Goal: Transaction & Acquisition: Purchase product/service

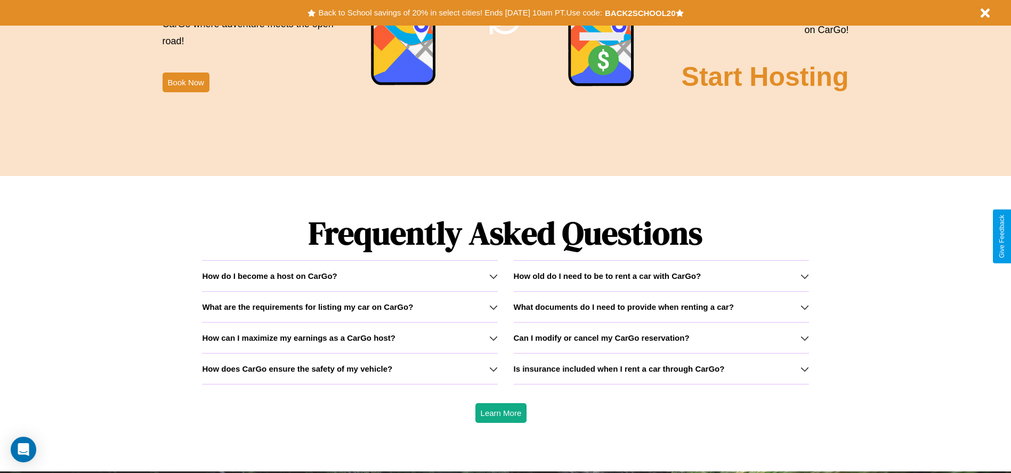
scroll to position [1529, 0]
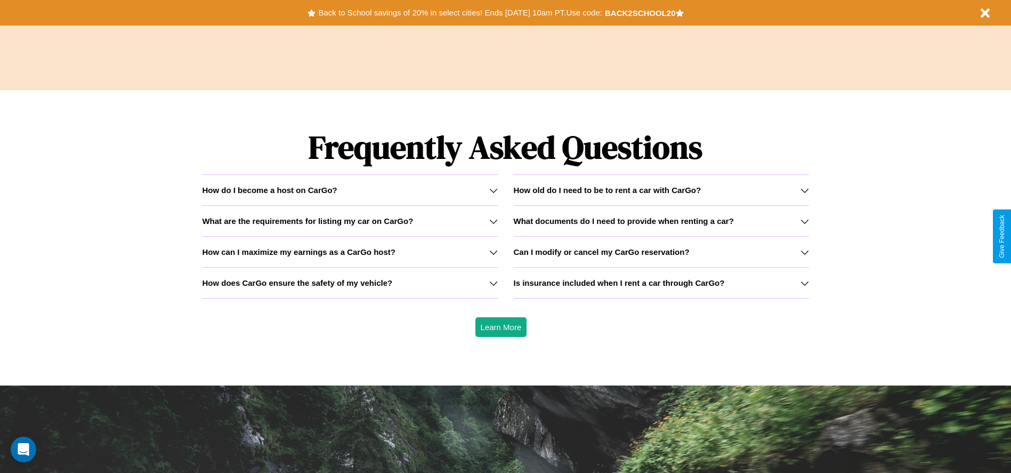
click at [493, 221] on icon at bounding box center [493, 221] width 9 height 9
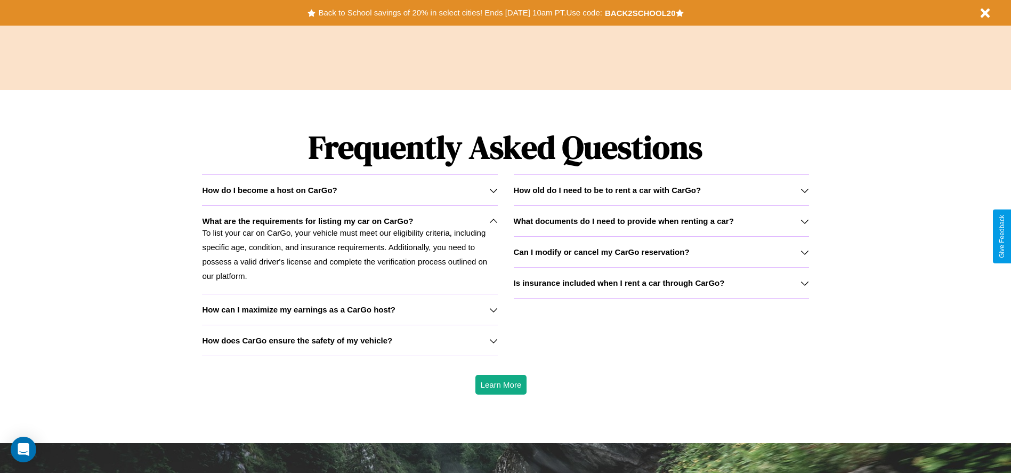
click at [350, 309] on h3 "How can I maximize my earnings as a CarGo host?" at bounding box center [298, 309] width 193 height 9
click at [661, 190] on h3 "How old do I need to be to rent a car with CarGo?" at bounding box center [608, 189] width 188 height 9
click at [804, 283] on icon at bounding box center [805, 283] width 9 height 9
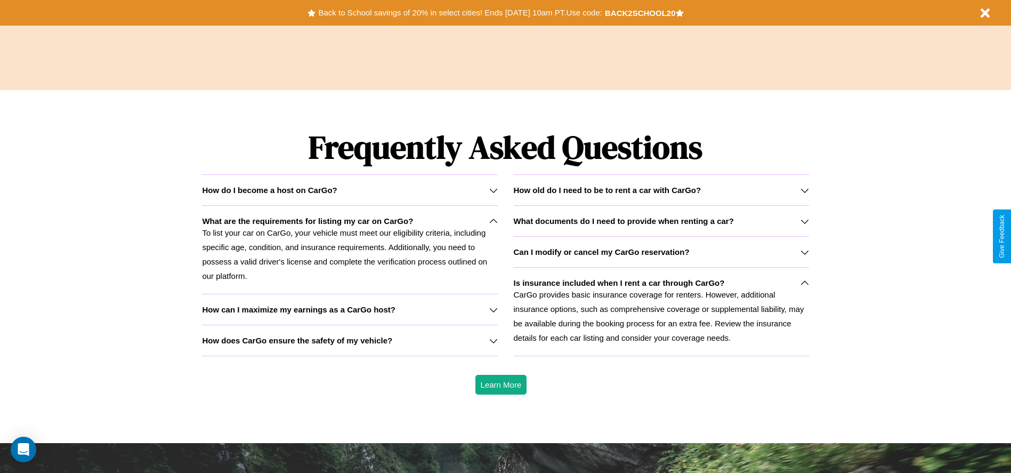
click at [661, 252] on h3 "Can I modify or cancel my CarGo reservation?" at bounding box center [602, 251] width 176 height 9
click at [350, 340] on h3 "How does CarGo ensure the safety of my vehicle?" at bounding box center [297, 340] width 190 height 9
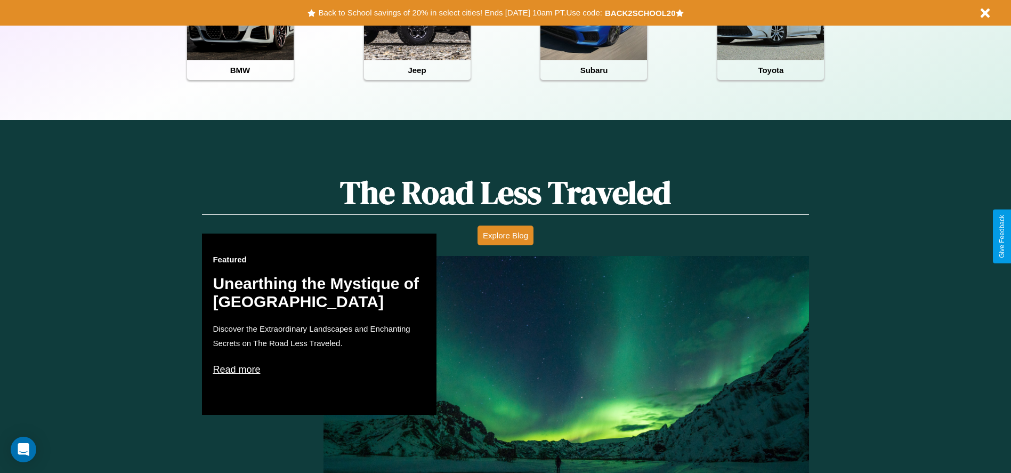
scroll to position [475, 0]
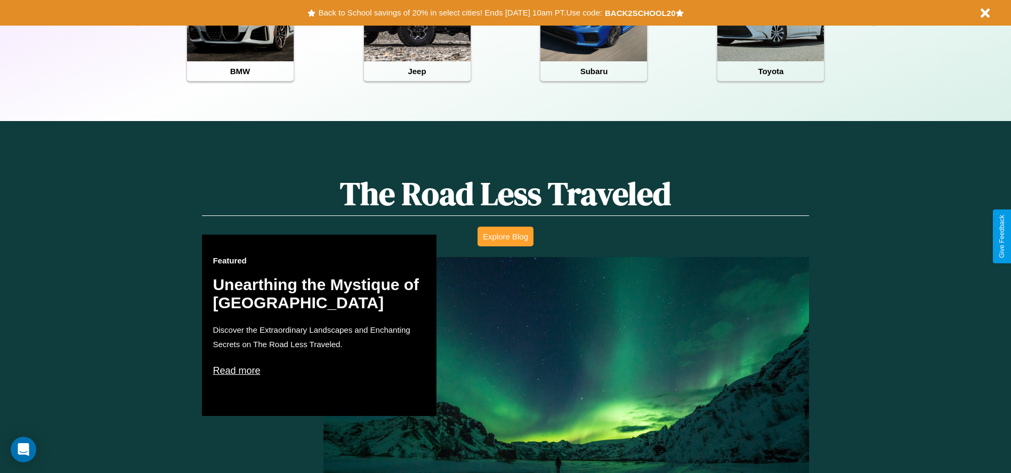
click at [505, 236] on button "Explore Blog" at bounding box center [506, 237] width 56 height 20
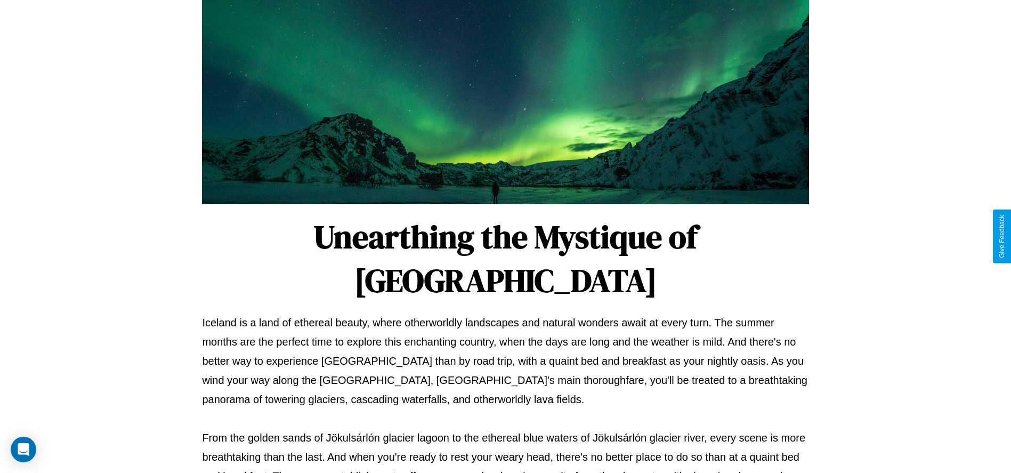
scroll to position [353, 0]
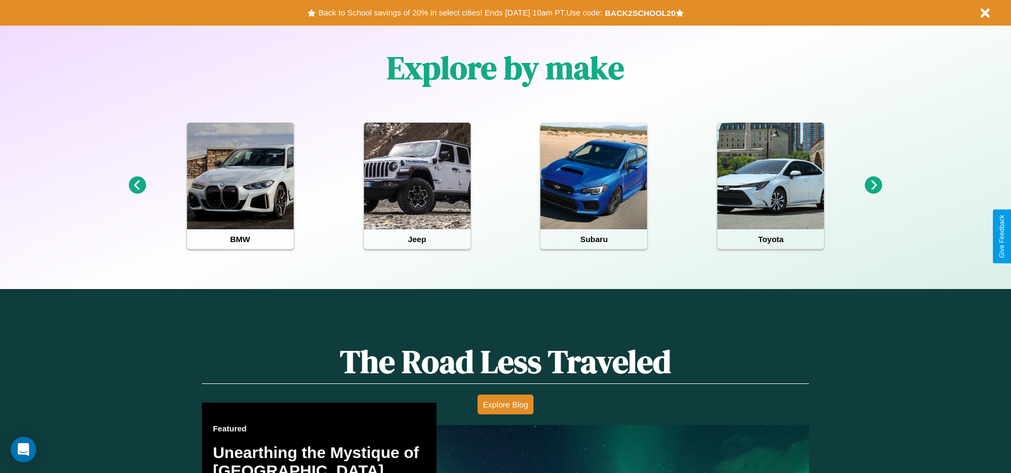
scroll to position [221, 0]
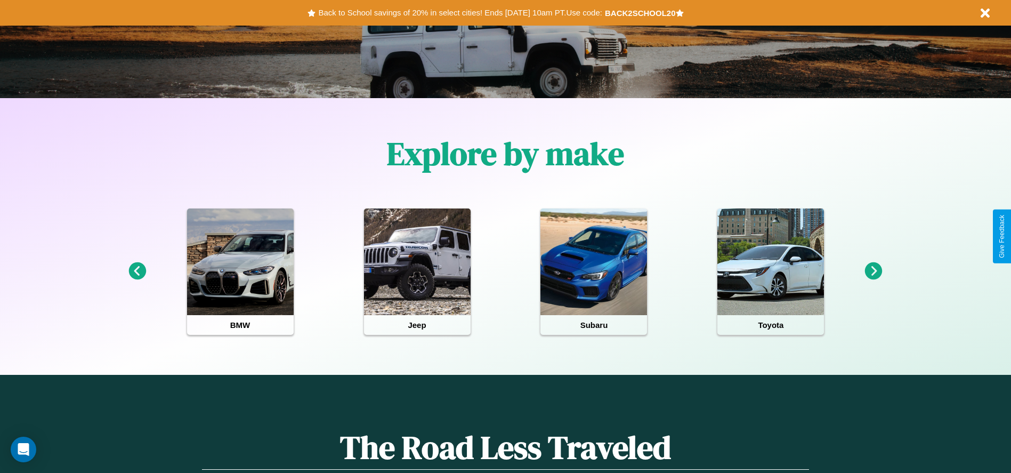
click at [874, 271] on icon at bounding box center [874, 271] width 18 height 18
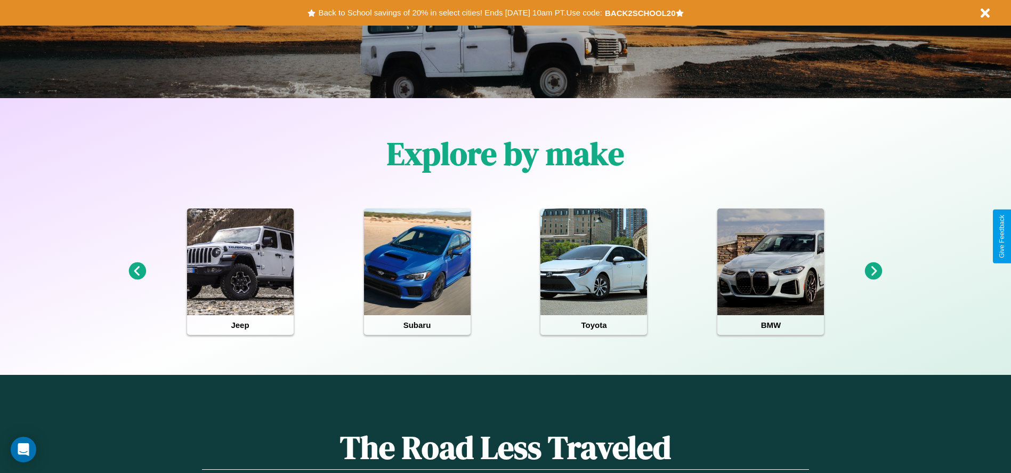
click at [874, 271] on icon at bounding box center [874, 271] width 18 height 18
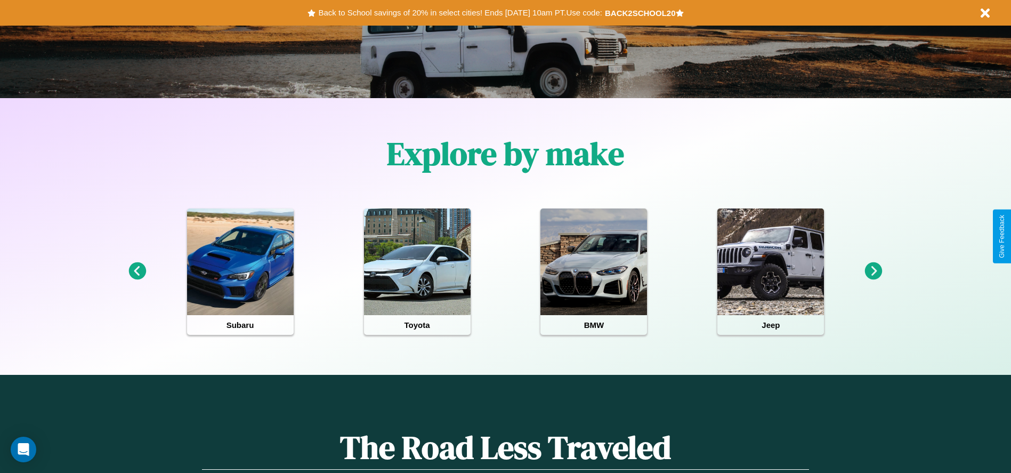
click at [137, 271] on icon at bounding box center [137, 271] width 18 height 18
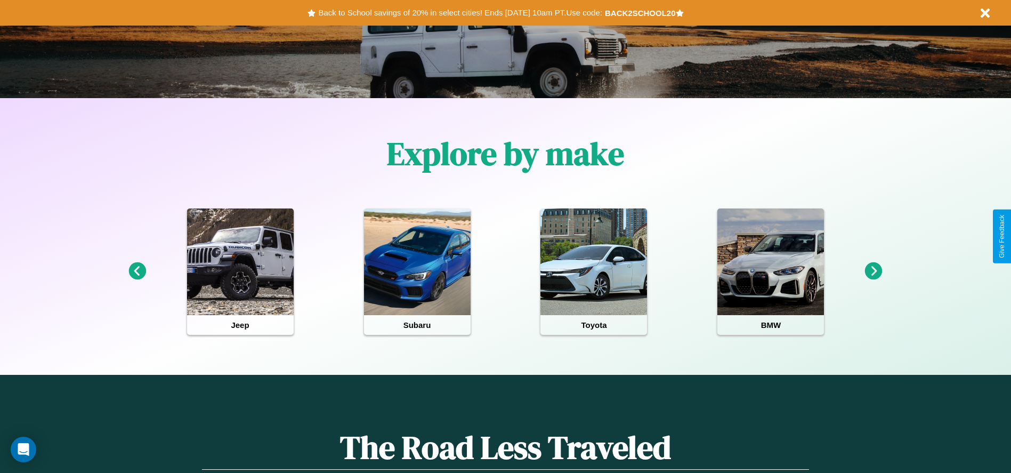
click at [137, 271] on icon at bounding box center [137, 271] width 18 height 18
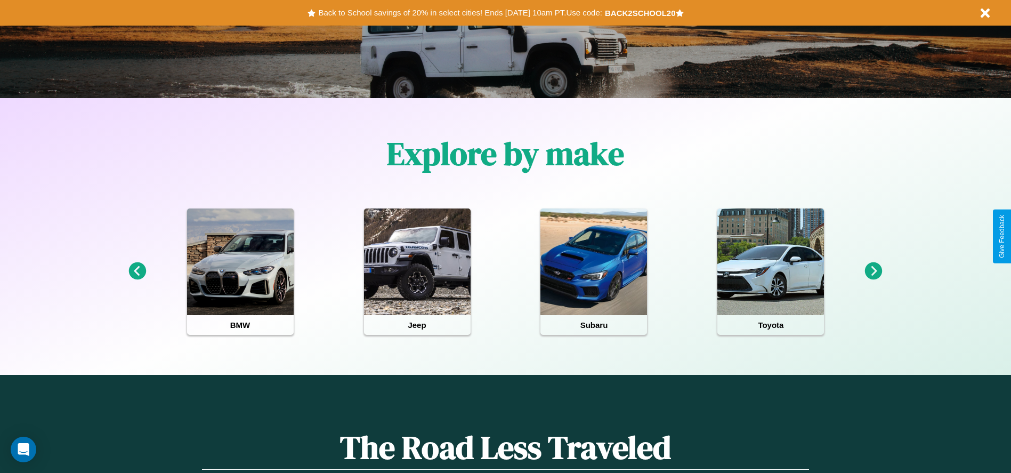
click at [874, 271] on icon at bounding box center [874, 271] width 18 height 18
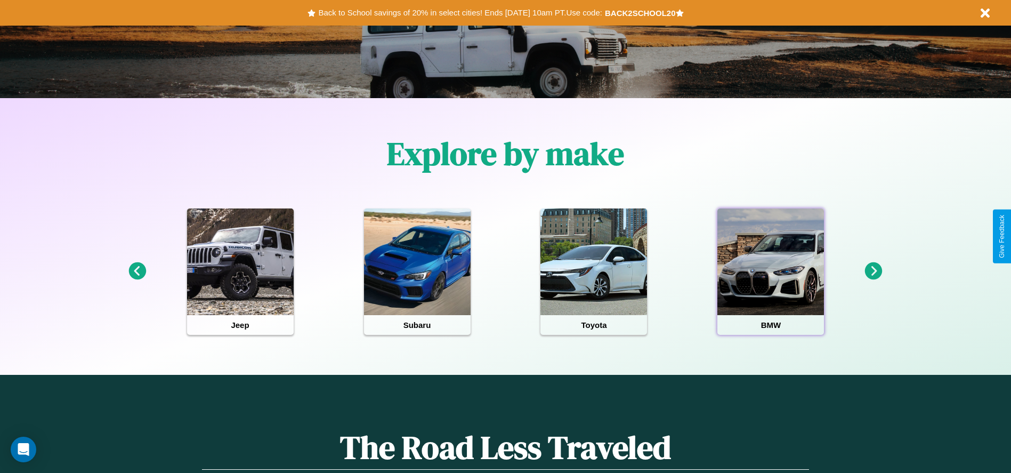
click at [771, 271] on div at bounding box center [770, 261] width 107 height 107
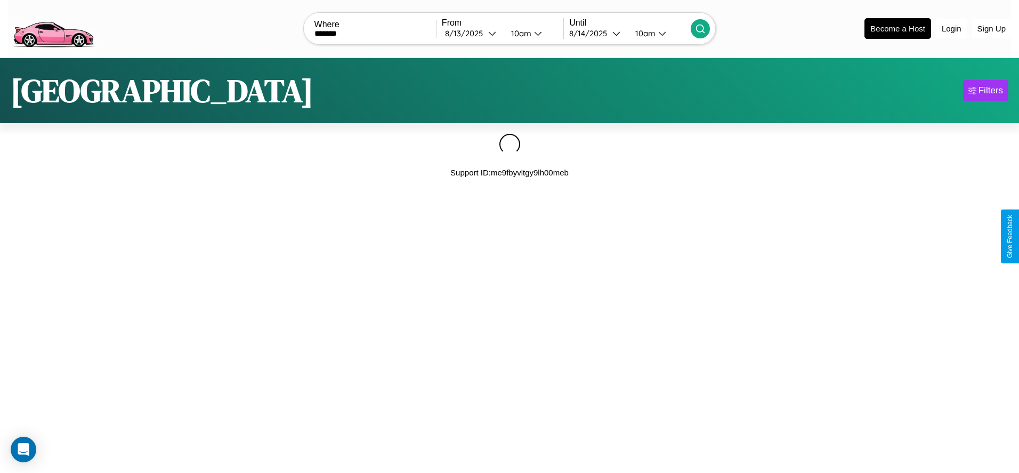
type input "*******"
click at [700, 28] on icon at bounding box center [700, 28] width 11 height 11
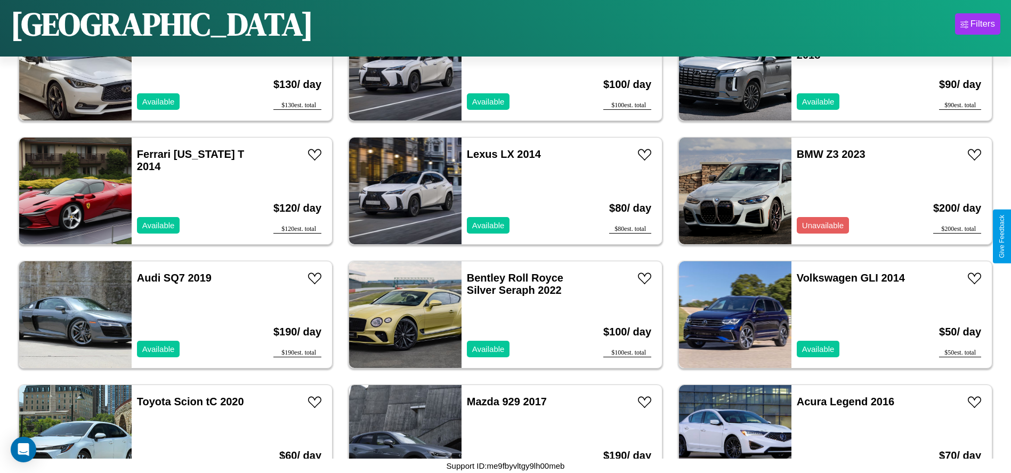
scroll to position [4694, 0]
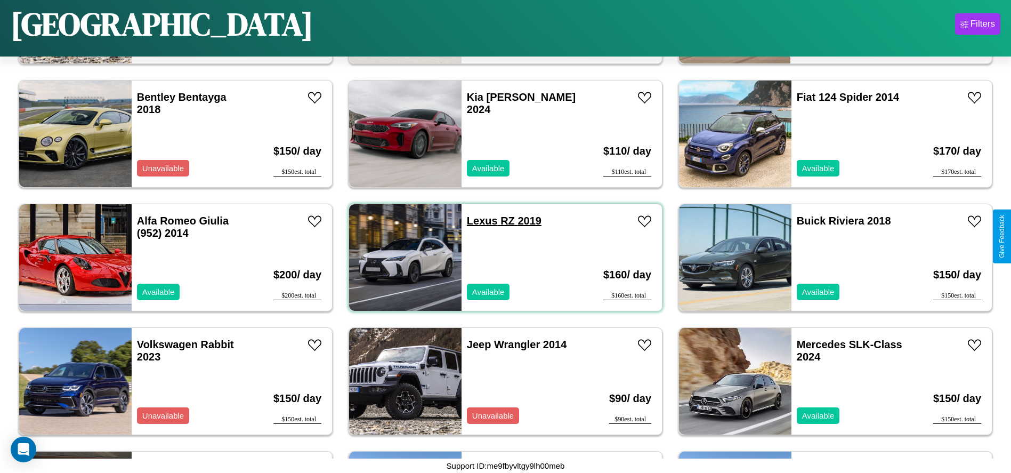
click at [478, 221] on link "Lexus RZ 2019" at bounding box center [504, 221] width 75 height 12
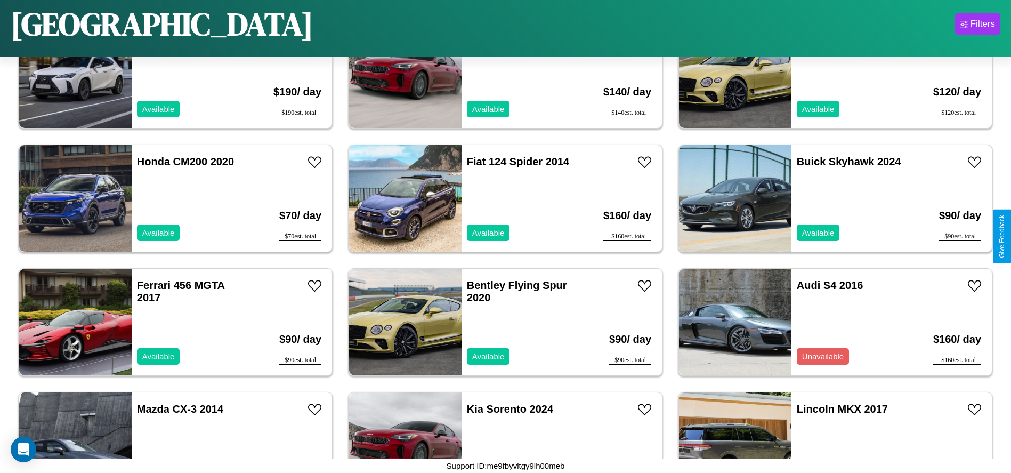
scroll to position [2592, 0]
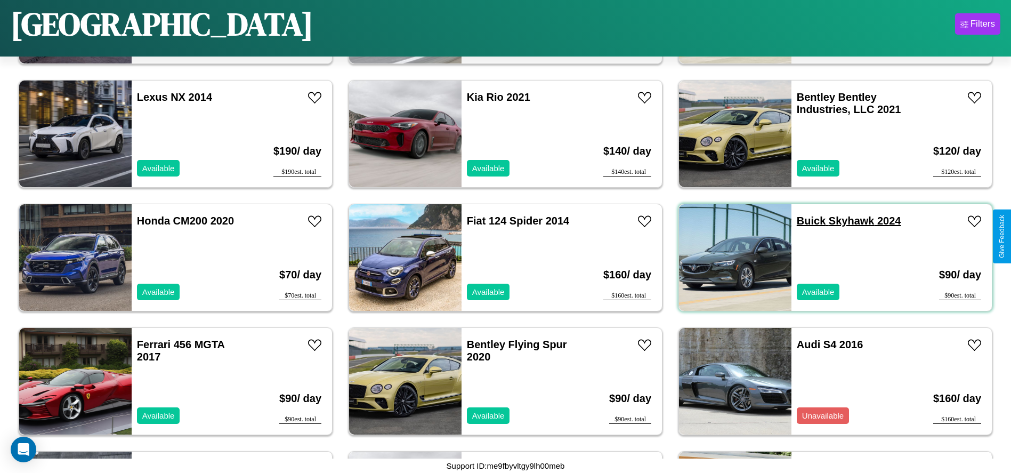
click at [805, 221] on link "Buick Skyhawk 2024" at bounding box center [849, 221] width 104 height 12
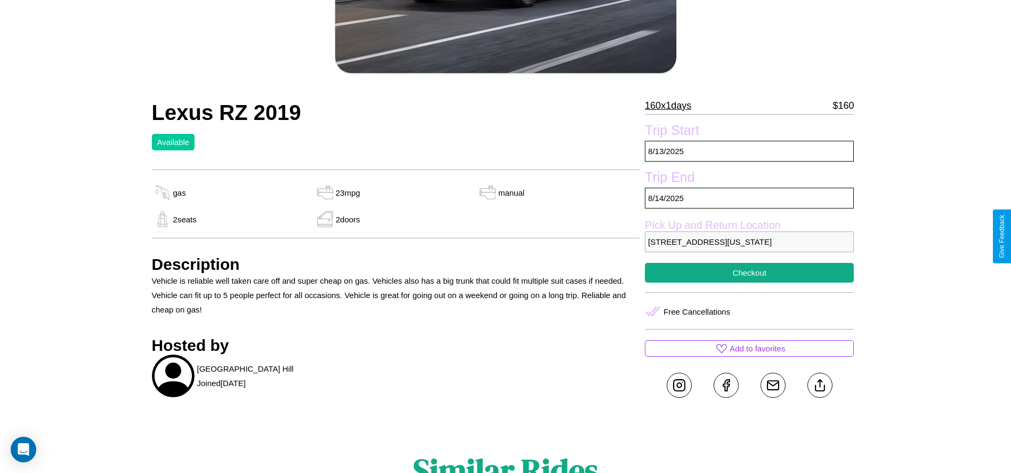
scroll to position [276, 0]
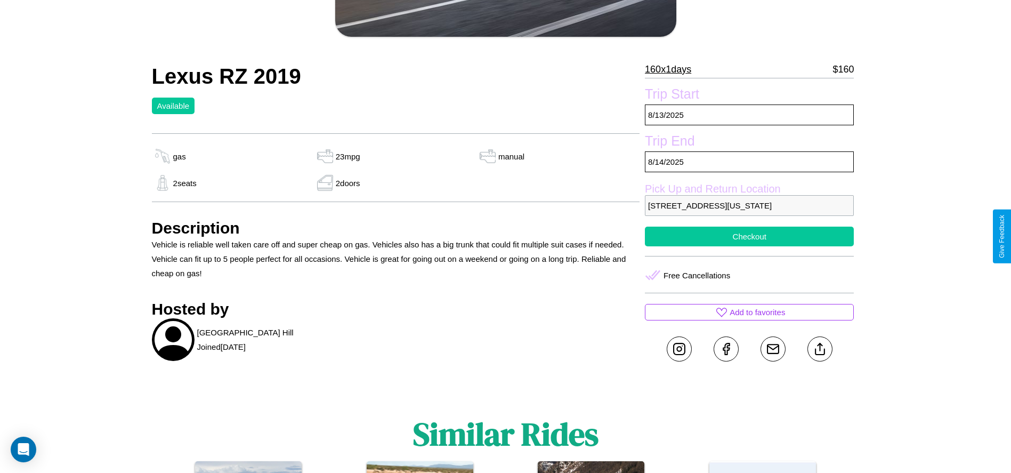
click at [749, 236] on button "Checkout" at bounding box center [749, 237] width 209 height 20
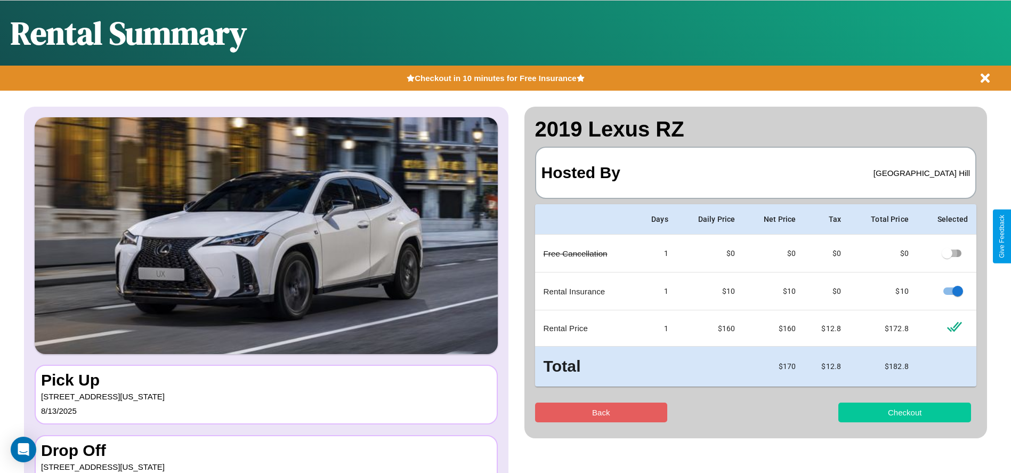
click at [905, 412] on button "Checkout" at bounding box center [904, 412] width 133 height 20
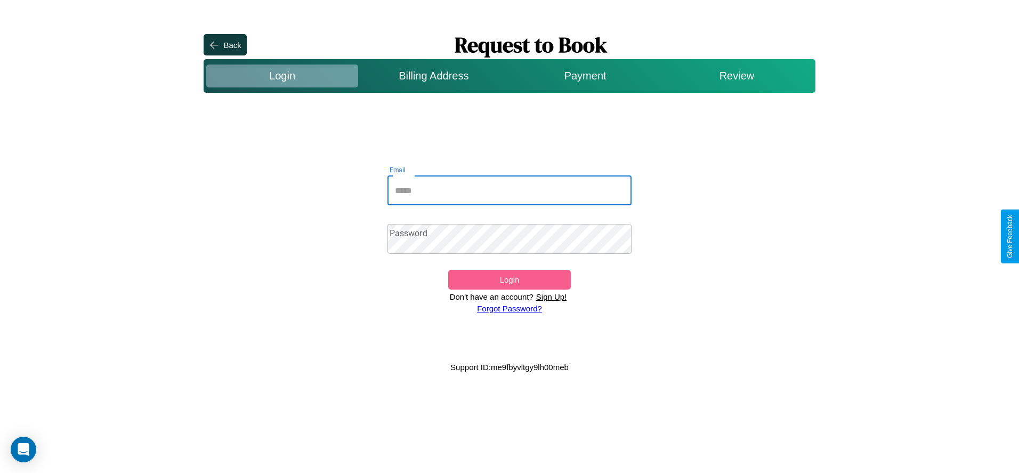
click at [510, 190] on input "Email" at bounding box center [510, 190] width 245 height 30
type input "**********"
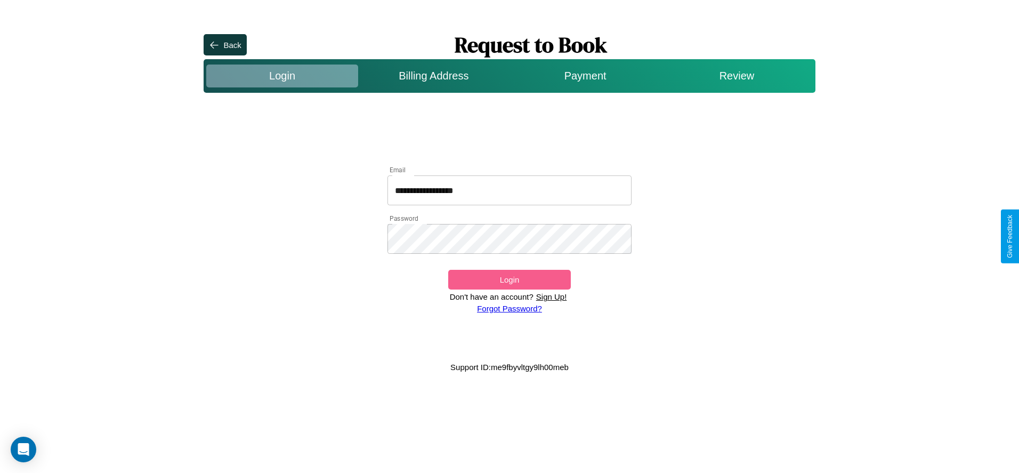
click at [509, 279] on button "Login" at bounding box center [509, 280] width 122 height 20
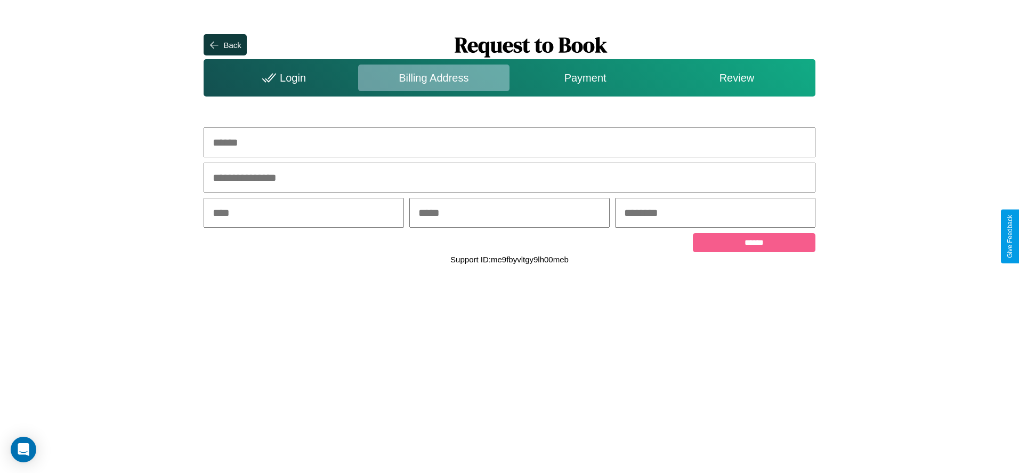
click at [510, 142] on input "text" at bounding box center [509, 142] width 611 height 30
type input "**********"
click at [304, 214] on input "text" at bounding box center [304, 213] width 200 height 30
type input "********"
click at [509, 214] on input "text" at bounding box center [509, 213] width 200 height 30
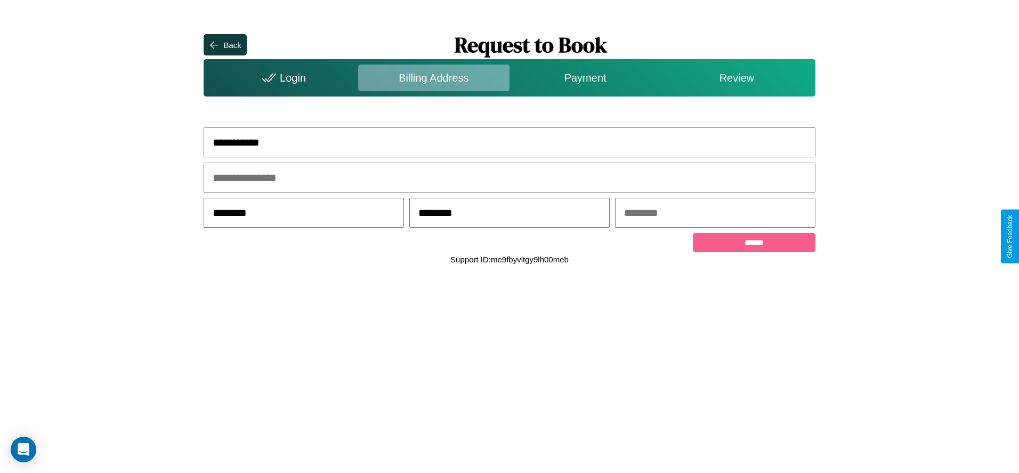
type input "********"
click at [715, 214] on input "text" at bounding box center [715, 213] width 200 height 30
type input "*****"
click at [754, 244] on input "******" at bounding box center [754, 242] width 122 height 19
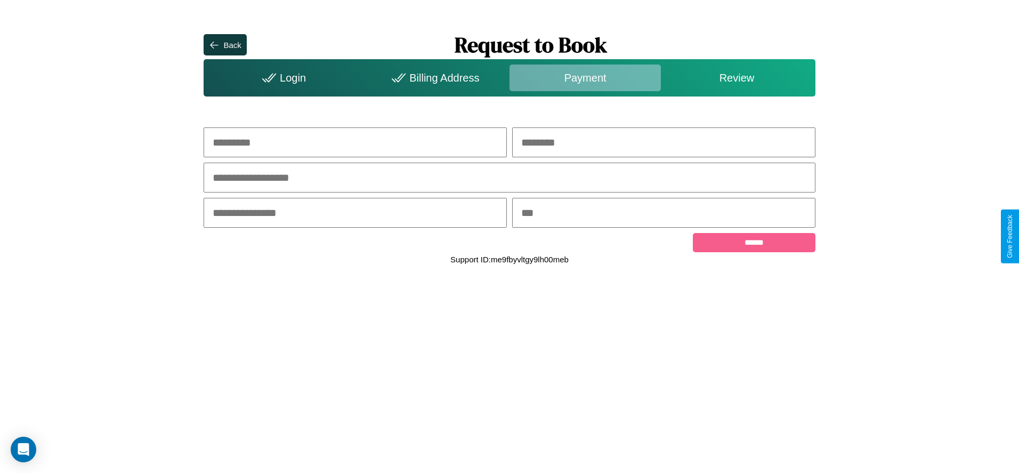
click at [355, 142] on input "text" at bounding box center [355, 142] width 303 height 30
type input "*****"
click at [664, 142] on input "text" at bounding box center [663, 142] width 303 height 30
type input "*****"
click at [510, 178] on input "text" at bounding box center [509, 178] width 611 height 30
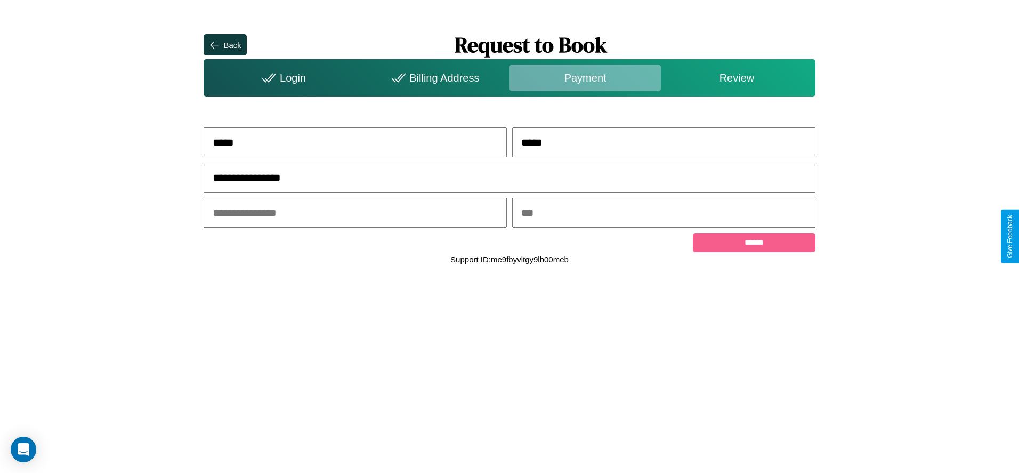
type input "**********"
click at [355, 214] on input "text" at bounding box center [355, 213] width 303 height 30
type input "*****"
click at [664, 214] on input "text" at bounding box center [663, 213] width 303 height 30
type input "***"
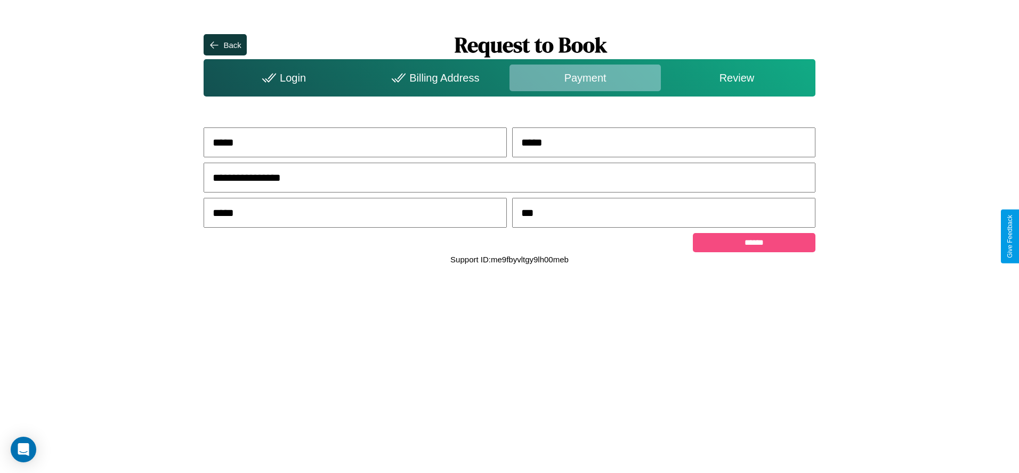
click at [754, 244] on input "******" at bounding box center [754, 242] width 122 height 19
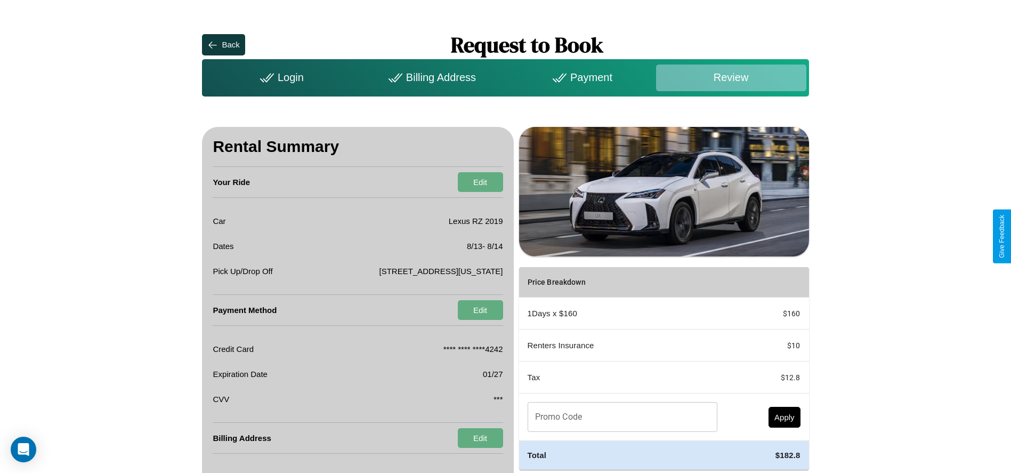
click at [619, 417] on input "Promo Code" at bounding box center [617, 417] width 178 height 30
type input "**********"
click at [784, 417] on button "Apply" at bounding box center [785, 417] width 32 height 21
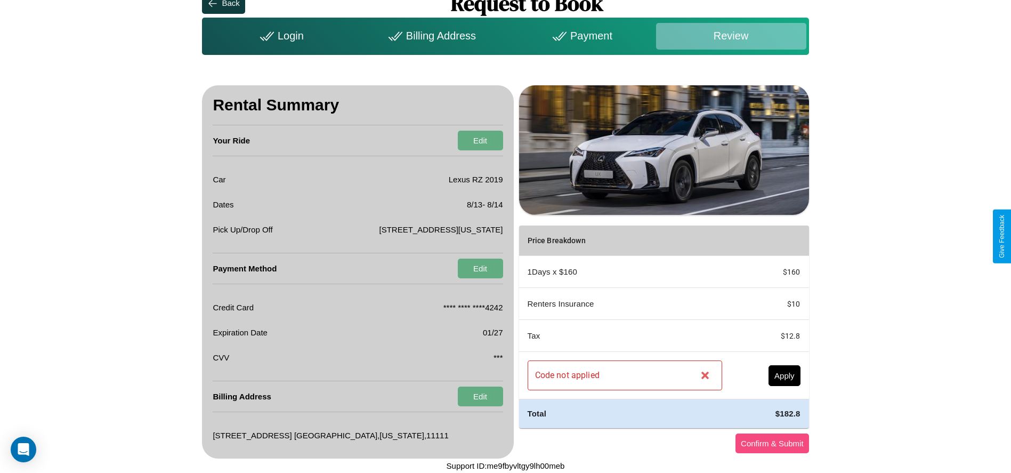
click at [772, 443] on button "Confirm & Submit" at bounding box center [773, 443] width 74 height 20
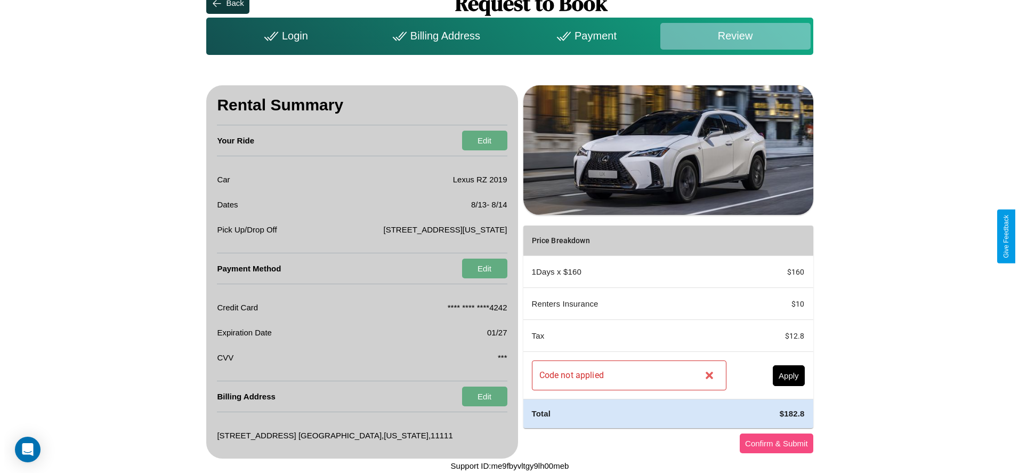
scroll to position [0, 0]
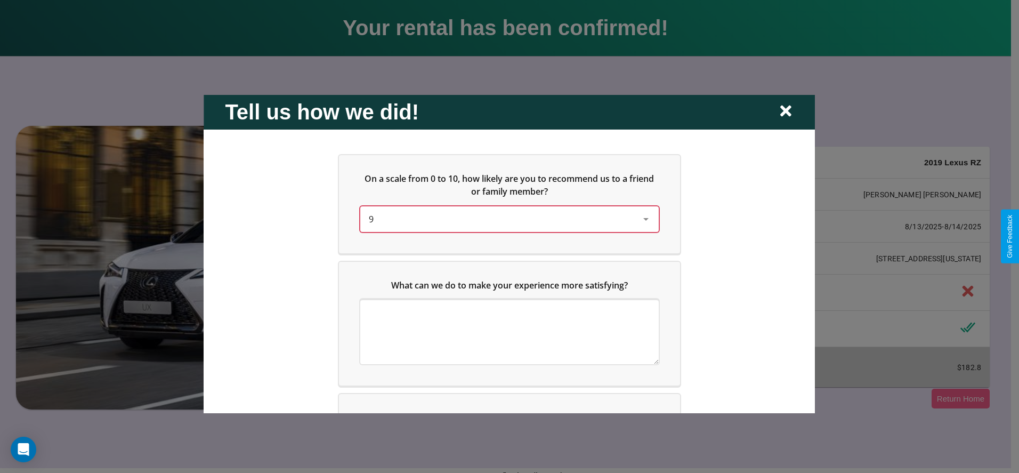
click at [506, 219] on div "9" at bounding box center [501, 218] width 264 height 13
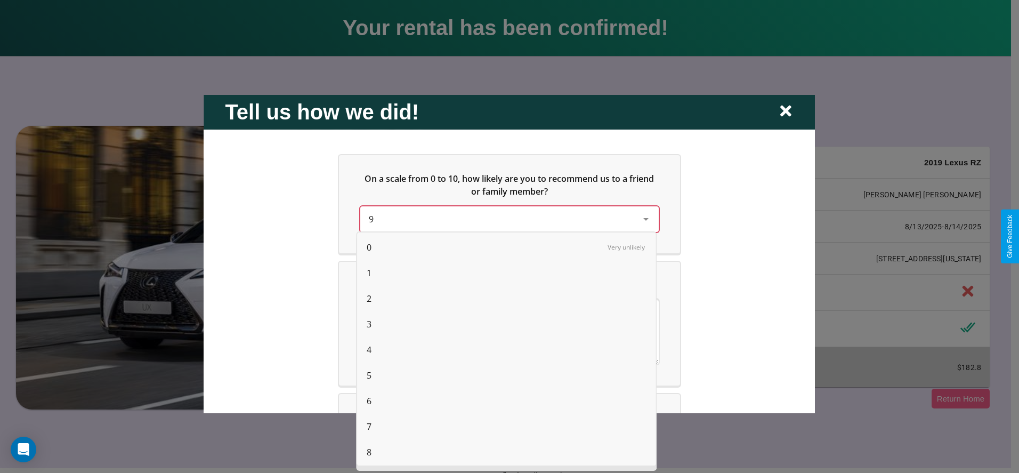
scroll to position [27, 0]
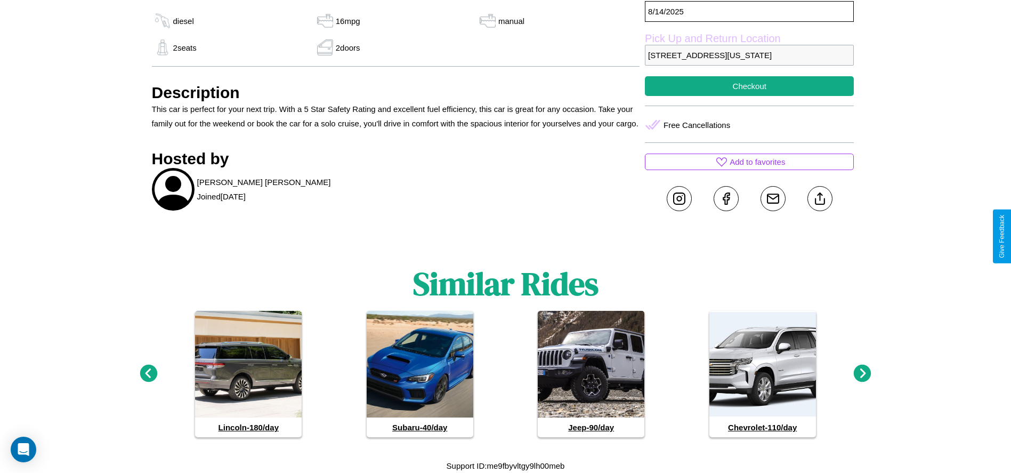
scroll to position [425, 0]
click at [862, 374] on icon at bounding box center [863, 374] width 18 height 18
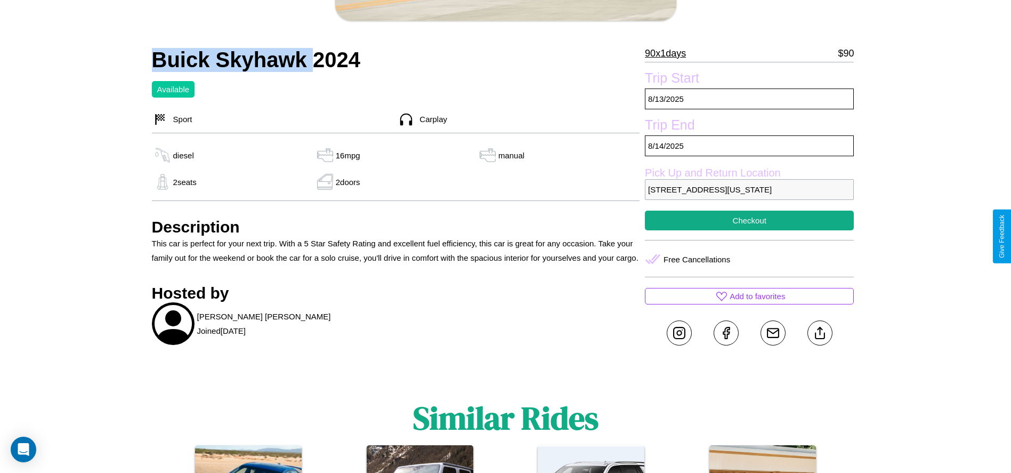
scroll to position [275, 0]
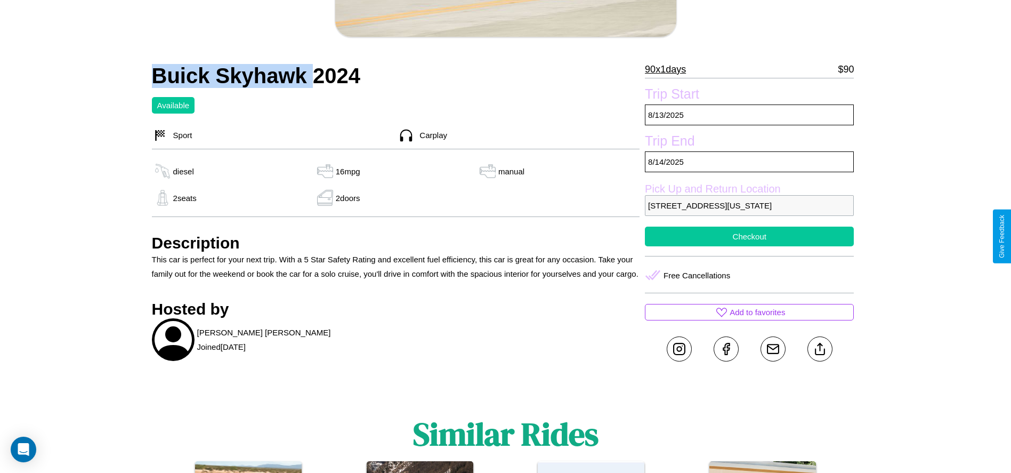
click at [749, 236] on button "Checkout" at bounding box center [749, 237] width 209 height 20
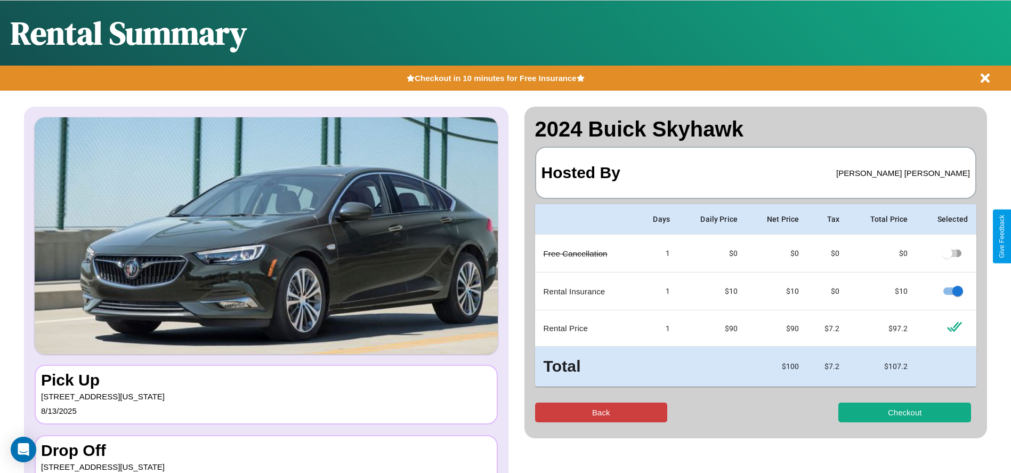
click at [601, 412] on button "Back" at bounding box center [601, 412] width 133 height 20
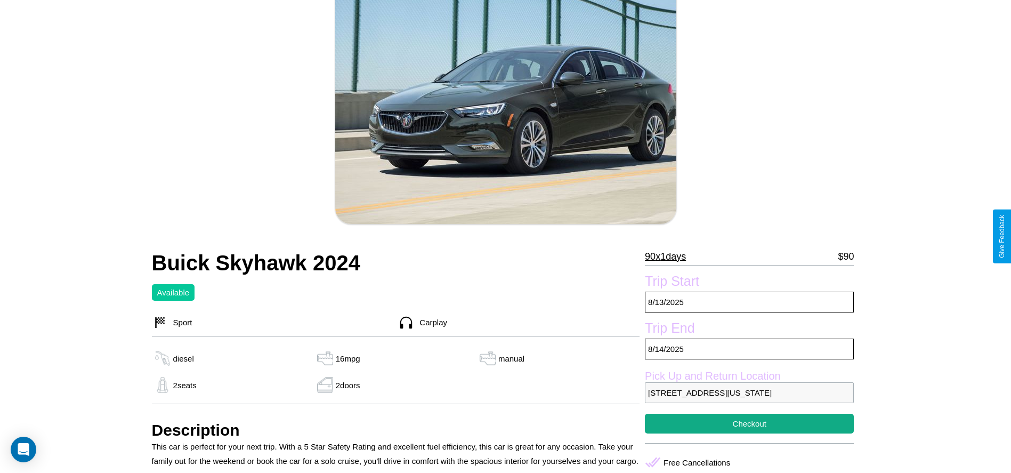
scroll to position [108, 0]
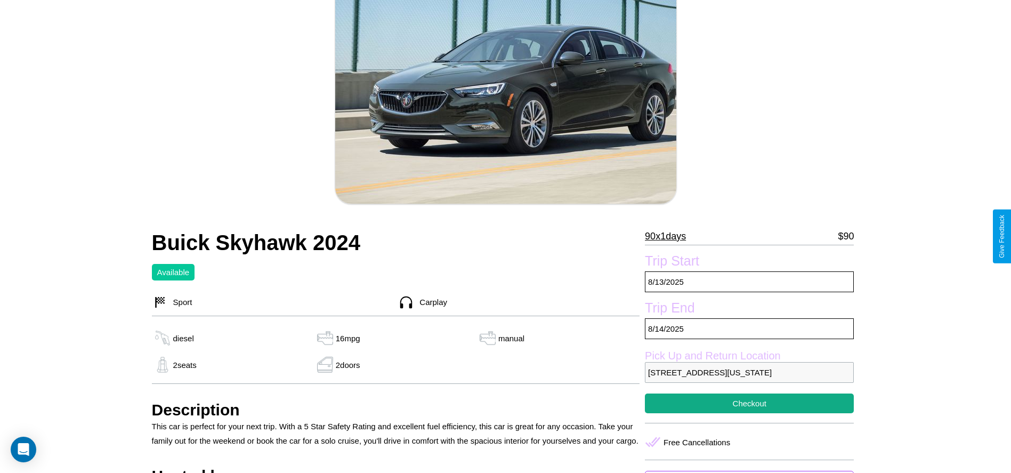
click at [669, 236] on p "90 x 1 days" at bounding box center [665, 236] width 41 height 17
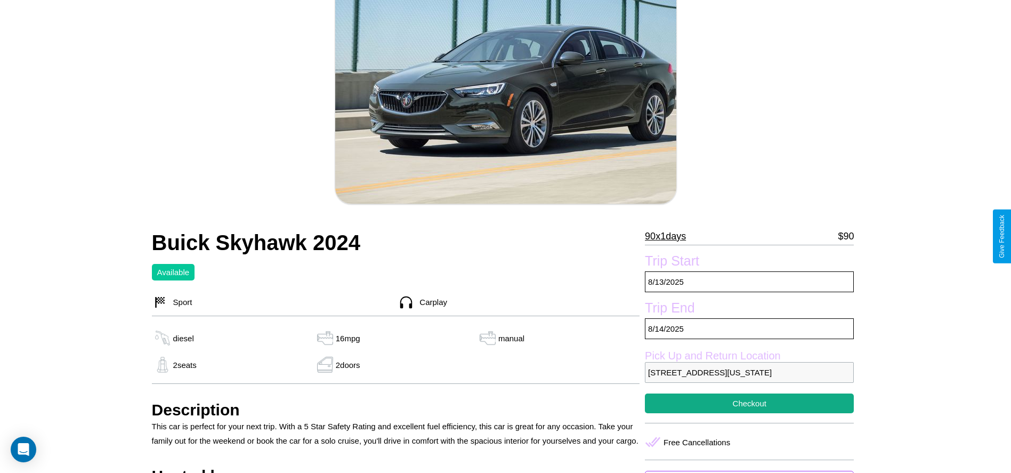
click at [669, 236] on p "90 x 1 days" at bounding box center [665, 236] width 41 height 17
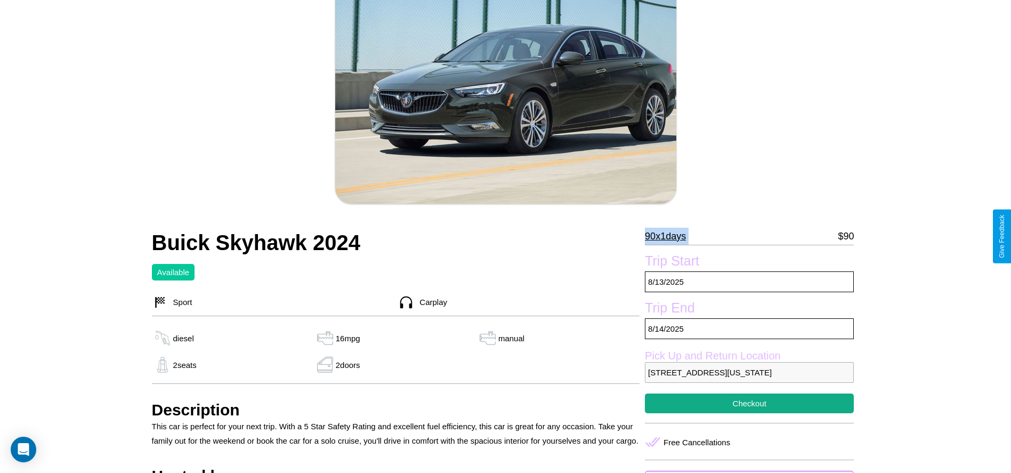
click at [669, 236] on p "90 x 1 days" at bounding box center [665, 236] width 41 height 17
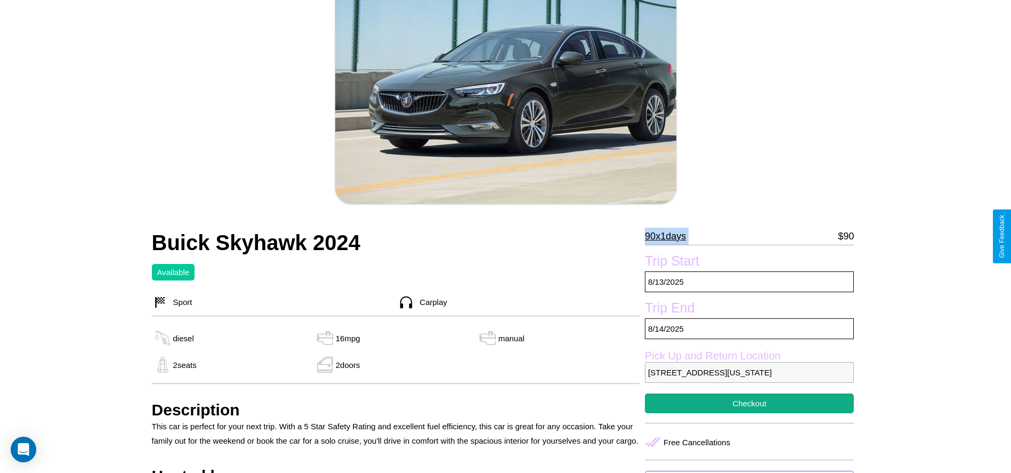
click at [669, 236] on p "90 x 1 days" at bounding box center [665, 236] width 41 height 17
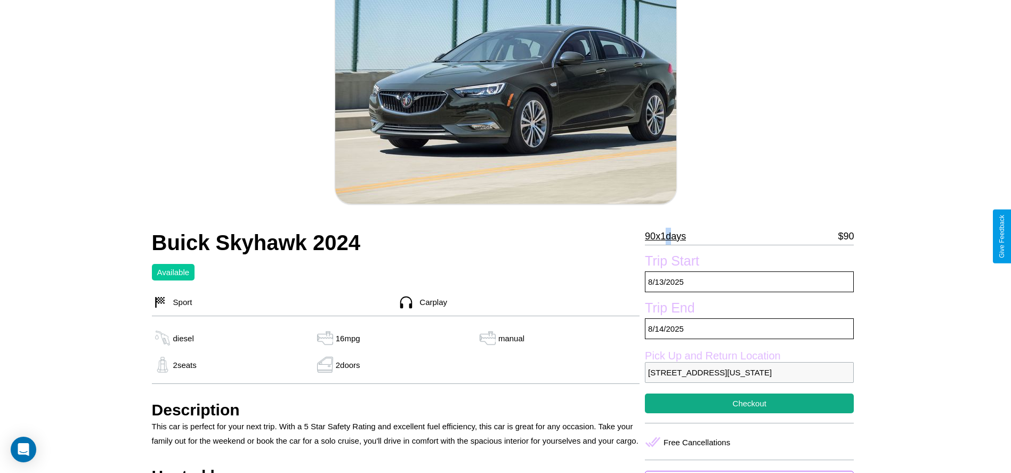
click at [669, 236] on p "90 x 1 days" at bounding box center [665, 236] width 41 height 17
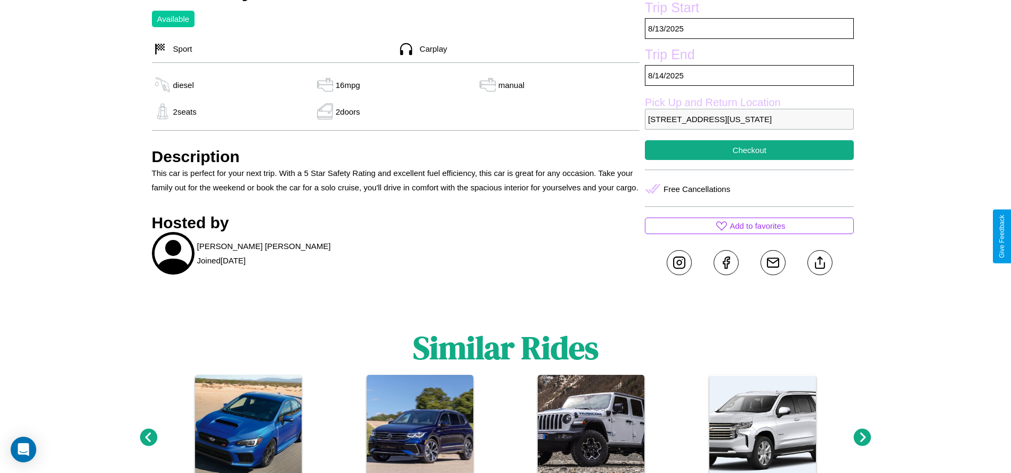
scroll to position [388, 0]
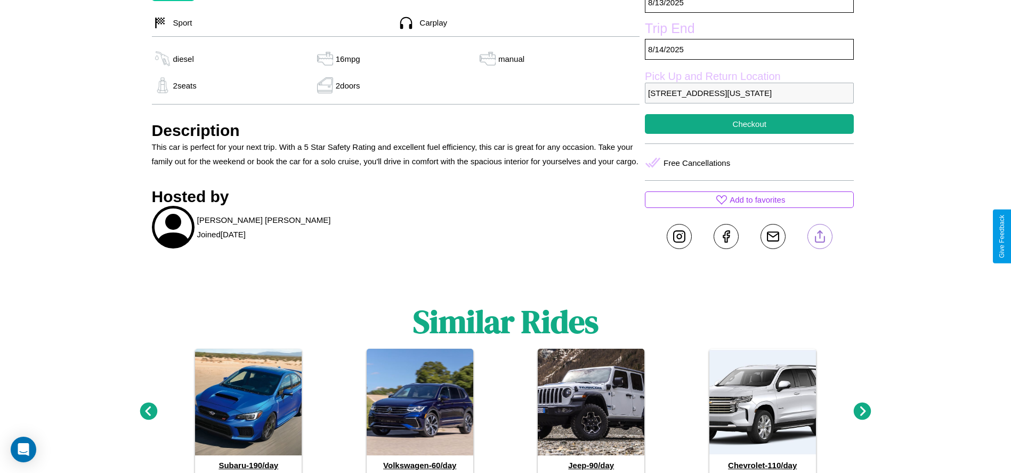
click at [820, 236] on line at bounding box center [820, 234] width 0 height 7
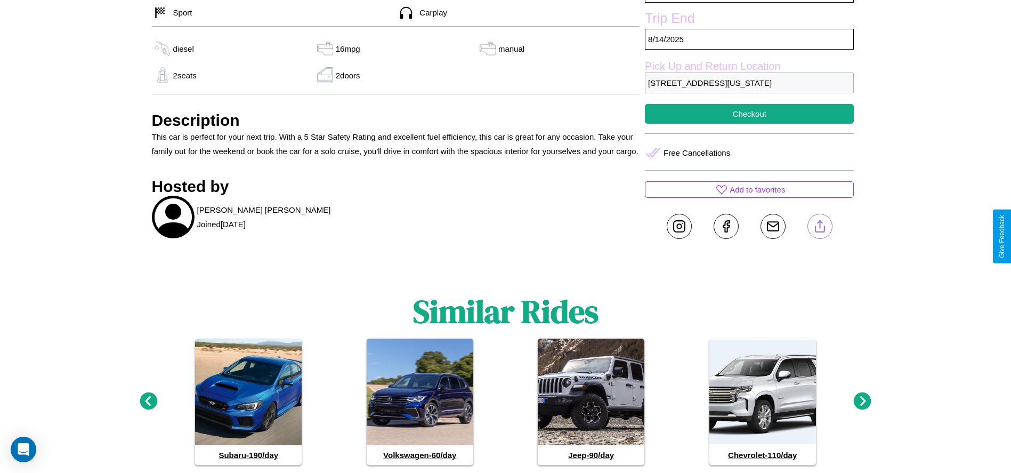
scroll to position [425, 0]
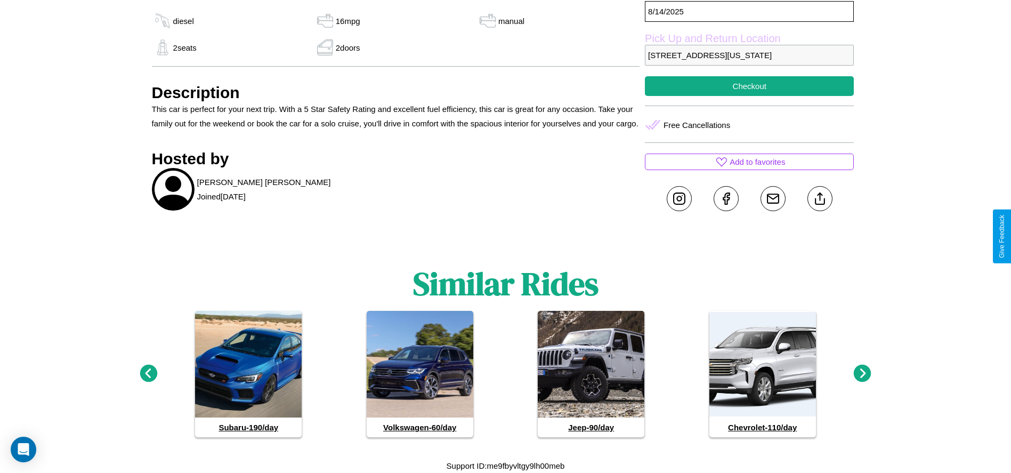
click at [148, 374] on icon at bounding box center [149, 374] width 18 height 18
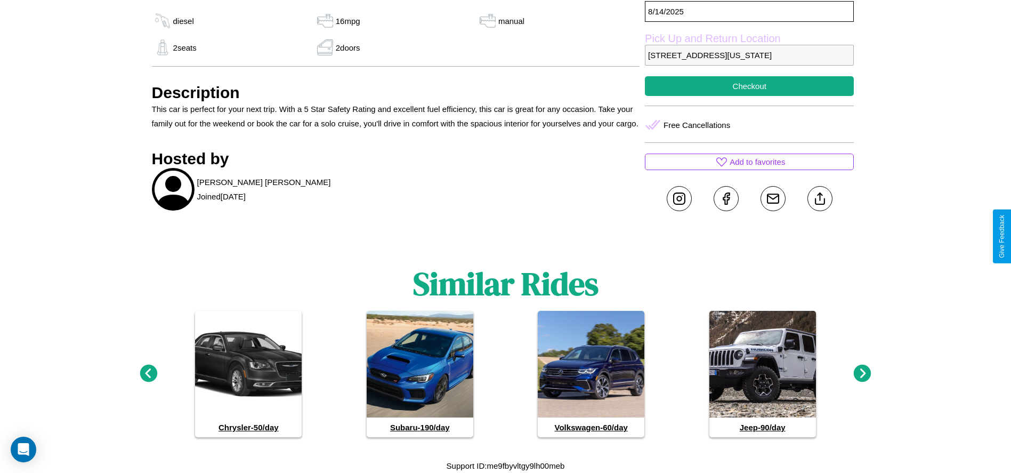
click at [862, 374] on icon at bounding box center [863, 374] width 18 height 18
